Goal: Task Accomplishment & Management: Complete application form

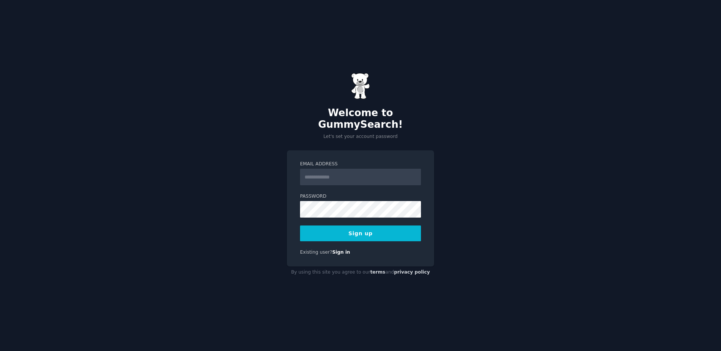
click at [333, 169] on input "Email Address" at bounding box center [360, 177] width 121 height 17
type input "**********"
click at [362, 228] on button "Sign up" at bounding box center [360, 233] width 121 height 16
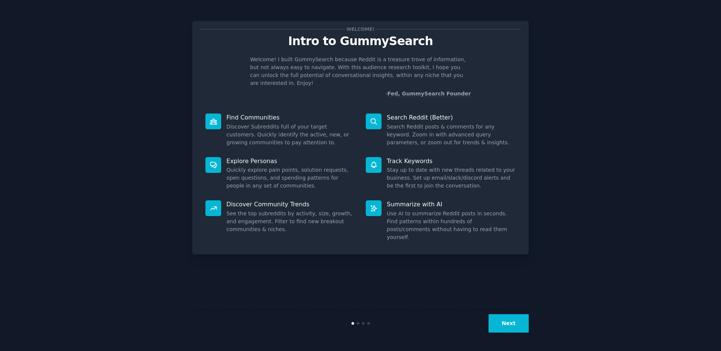
click at [254, 108] on div "Find Communities Discover Subreddits full of your target customers. Quickly ide…" at bounding box center [280, 130] width 160 height 44
click at [515, 318] on button "Next" at bounding box center [509, 323] width 40 height 18
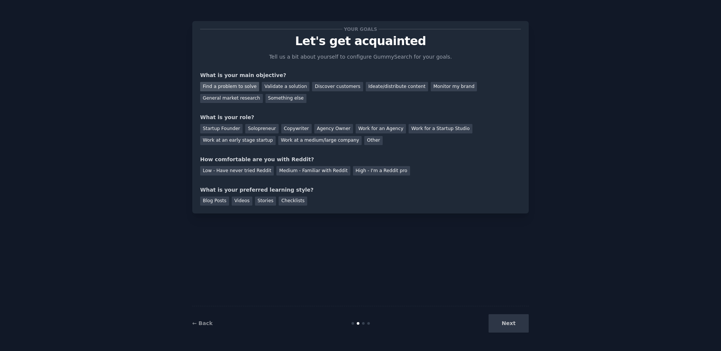
click at [236, 85] on div "Find a problem to solve" at bounding box center [229, 86] width 59 height 9
click at [275, 86] on div "Validate a solution" at bounding box center [286, 86] width 48 height 9
click at [240, 98] on div "General market research" at bounding box center [231, 98] width 63 height 9
click at [240, 87] on div "Find a problem to solve" at bounding box center [229, 86] width 59 height 9
click at [228, 127] on div "Startup Founder" at bounding box center [221, 128] width 42 height 9
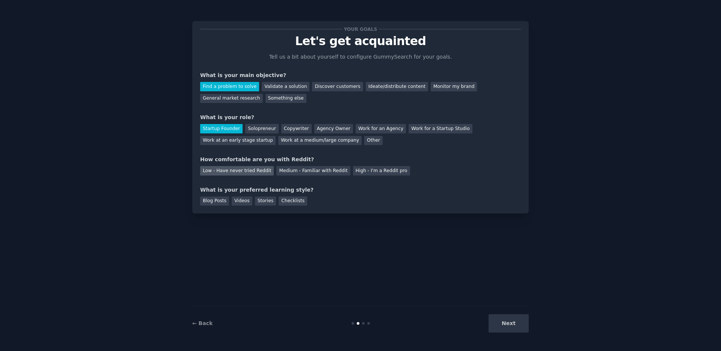
click at [256, 171] on div "Low - Have never tried Reddit" at bounding box center [237, 170] width 74 height 9
click at [245, 200] on div "Videos" at bounding box center [242, 200] width 21 height 9
click at [258, 201] on div "Stories" at bounding box center [265, 200] width 21 height 9
click at [244, 199] on div "Videos" at bounding box center [242, 200] width 21 height 9
click at [517, 322] on button "Next" at bounding box center [509, 323] width 40 height 18
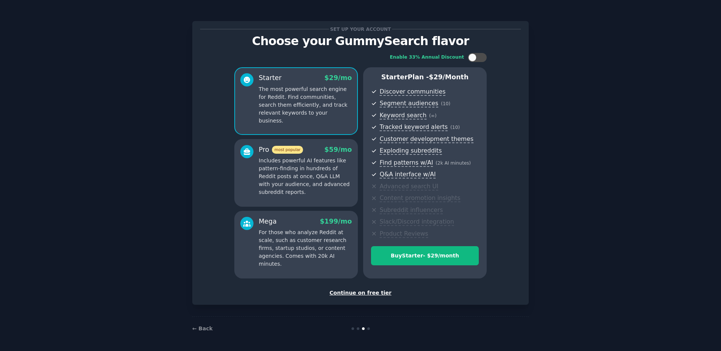
click at [372, 291] on div "Continue on free tier" at bounding box center [360, 293] width 321 height 8
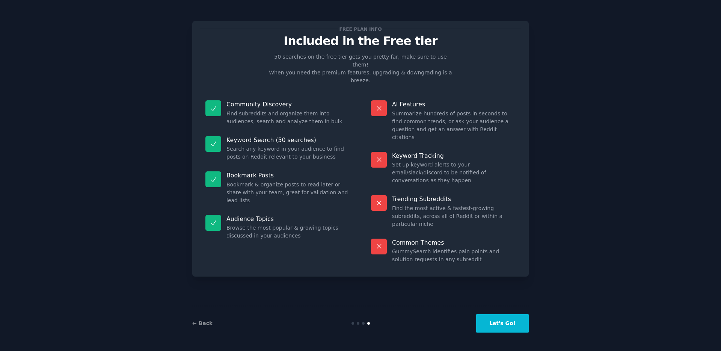
click at [499, 321] on button "Let's Go!" at bounding box center [502, 323] width 53 height 18
